Goal: Information Seeking & Learning: Learn about a topic

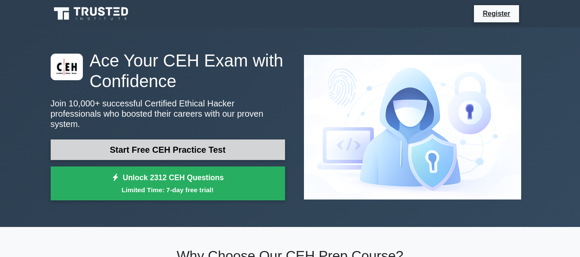
click at [157, 142] on link "Start Free CEH Practice Test" at bounding box center [168, 150] width 234 height 21
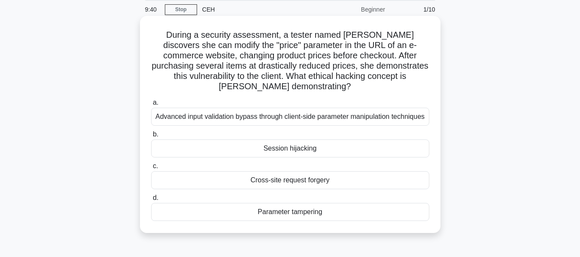
scroll to position [34, 0]
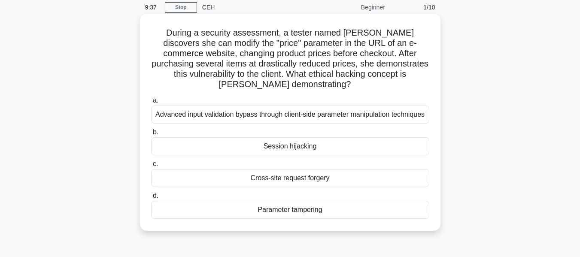
click at [267, 206] on div "Parameter tampering" at bounding box center [290, 210] width 278 height 18
click at [151, 199] on input "d. Parameter tampering" at bounding box center [151, 196] width 0 height 6
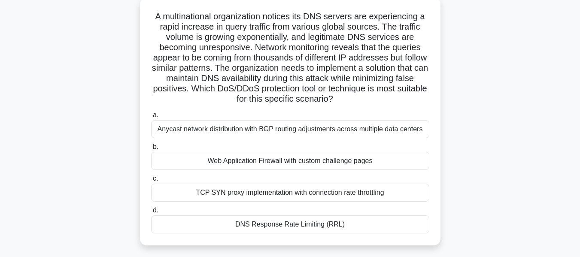
scroll to position [52, 0]
